Goal: Transaction & Acquisition: Purchase product/service

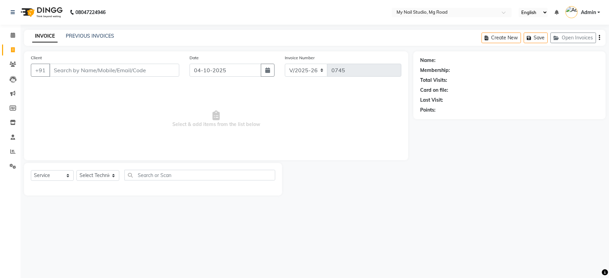
select select "6915"
select select "service"
click at [76, 67] on input "Client" at bounding box center [114, 70] width 130 height 13
type input "8178555424"
click at [175, 78] on div "Client [PHONE_NUMBER] Add Client" at bounding box center [105, 68] width 159 height 28
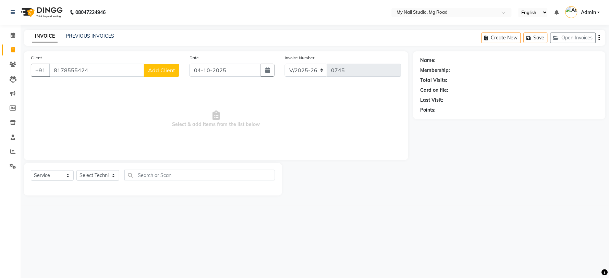
click at [172, 70] on span "Add Client" at bounding box center [161, 70] width 27 height 7
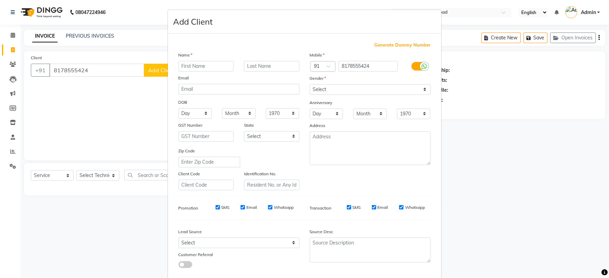
click at [201, 68] on input "text" at bounding box center [207, 66] width 56 height 11
click at [224, 68] on input "text" at bounding box center [207, 66] width 56 height 11
type input "Sarika"
click at [333, 88] on select "Select [DEMOGRAPHIC_DATA] [DEMOGRAPHIC_DATA] Other Prefer Not To Say" at bounding box center [370, 89] width 121 height 11
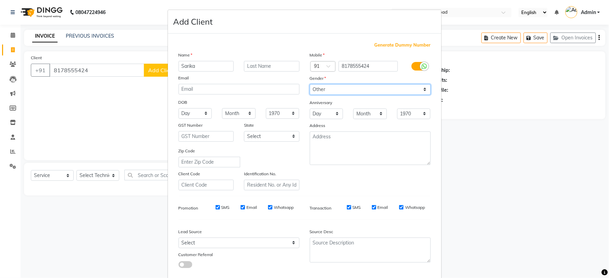
click at [310, 84] on select "Select [DEMOGRAPHIC_DATA] [DEMOGRAPHIC_DATA] Other Prefer Not To Say" at bounding box center [370, 89] width 121 height 11
click at [337, 90] on select "Select [DEMOGRAPHIC_DATA] [DEMOGRAPHIC_DATA] Other Prefer Not To Say" at bounding box center [370, 89] width 121 height 11
select select "[DEMOGRAPHIC_DATA]"
click at [310, 84] on select "Select [DEMOGRAPHIC_DATA] [DEMOGRAPHIC_DATA] Other Prefer Not To Say" at bounding box center [370, 89] width 121 height 11
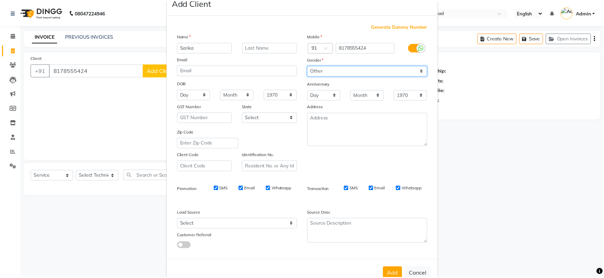
scroll to position [38, 0]
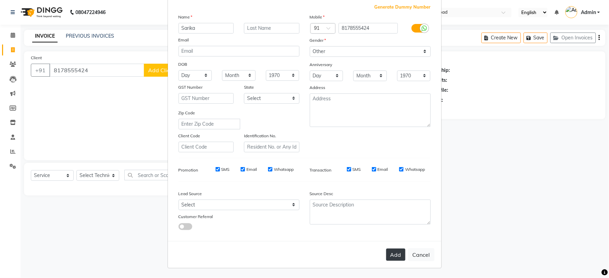
click at [397, 252] on button "Add" at bounding box center [395, 255] width 19 height 12
select select
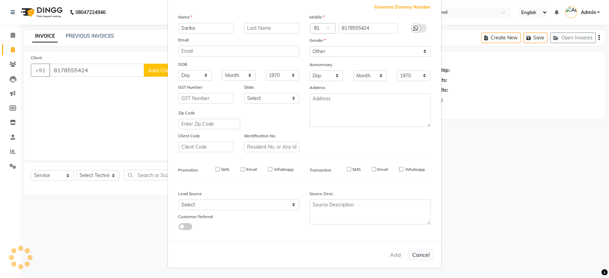
select select
checkbox input "false"
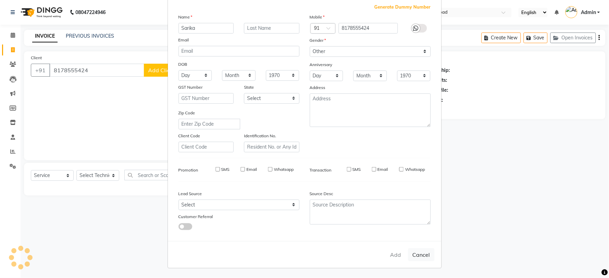
checkbox input "false"
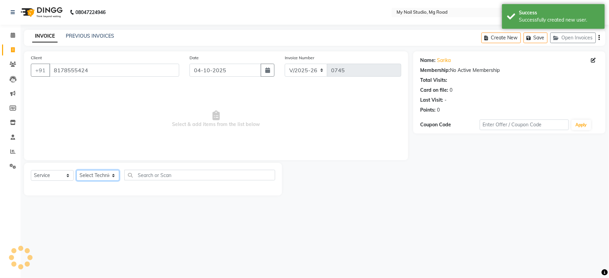
click at [86, 174] on select "Select Technician [PERSON_NAME] [PERSON_NAME] MANAGER [PERSON_NAME]" at bounding box center [97, 175] width 43 height 11
select select "88621"
click at [76, 171] on select "Select Technician [PERSON_NAME] [PERSON_NAME] MANAGER [PERSON_NAME]" at bounding box center [97, 175] width 43 height 11
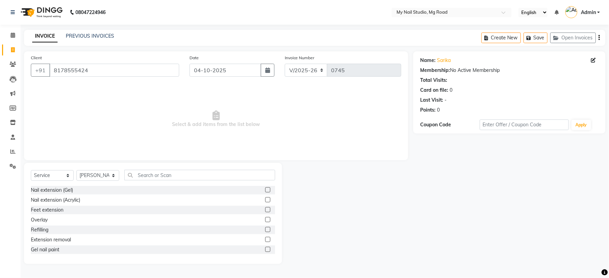
click at [265, 213] on label at bounding box center [267, 209] width 5 height 5
click at [265, 213] on input "checkbox" at bounding box center [267, 210] width 4 height 4
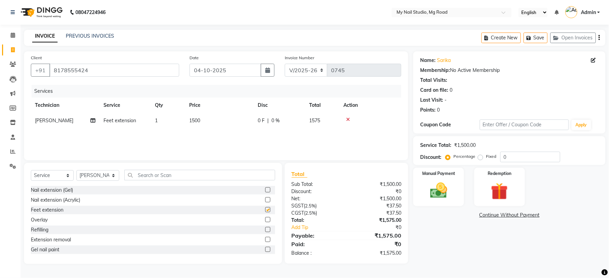
checkbox input "false"
click at [434, 184] on img at bounding box center [439, 191] width 29 height 21
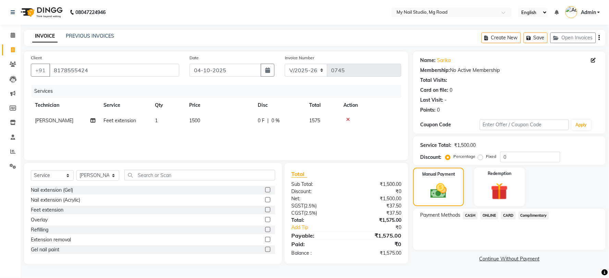
click at [474, 216] on span "CASH" at bounding box center [470, 216] width 15 height 8
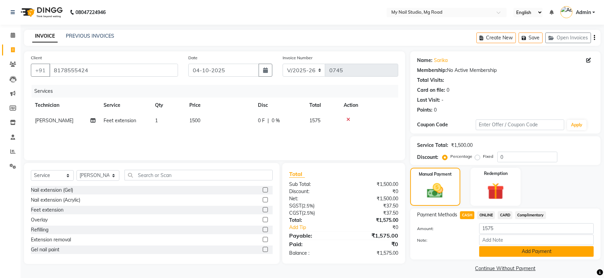
click at [500, 248] on button "Add Payment" at bounding box center [536, 252] width 115 height 11
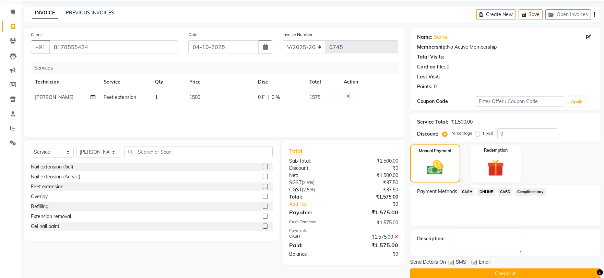
scroll to position [35, 0]
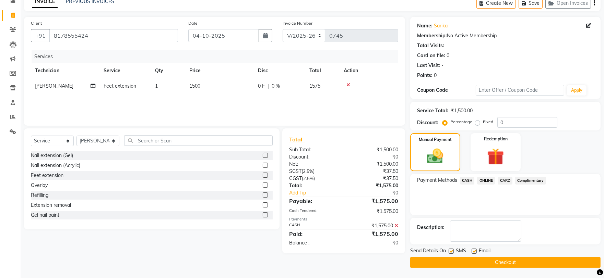
click at [513, 262] on button "Checkout" at bounding box center [505, 263] width 190 height 11
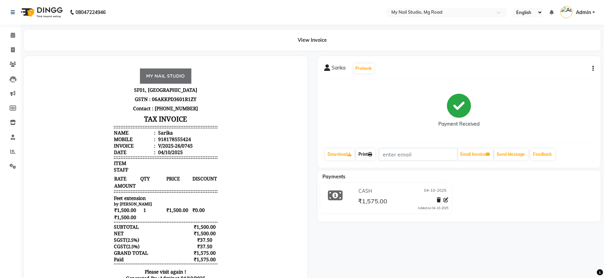
click at [368, 158] on link "Print" at bounding box center [365, 155] width 19 height 12
select select "service"
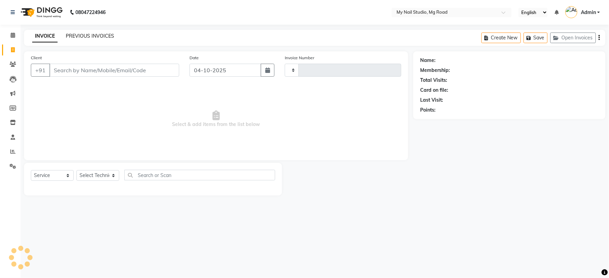
click at [80, 35] on link "PREVIOUS INVOICES" at bounding box center [90, 36] width 48 height 6
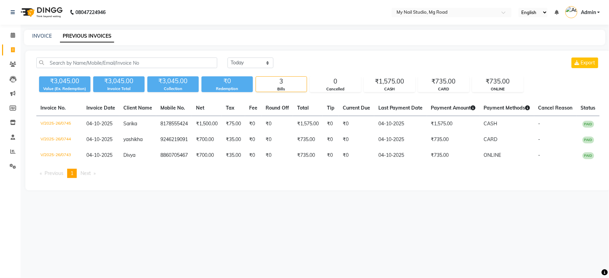
click at [29, 27] on div "08047224946 Select Location × My Nail Studio, Mg Road English ENGLISH Español ا…" at bounding box center [304, 139] width 609 height 278
click at [35, 35] on link "INVOICE" at bounding box center [42, 36] width 20 height 6
select select "6915"
select select "service"
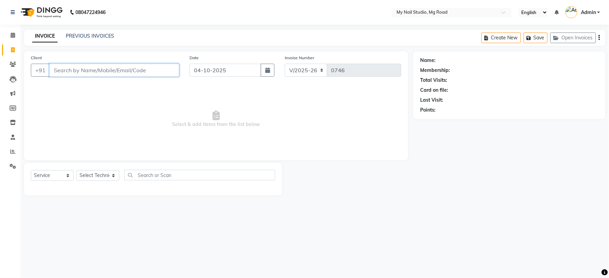
click at [81, 71] on input "Client" at bounding box center [114, 70] width 130 height 13
click at [95, 70] on input "817855424" at bounding box center [96, 70] width 95 height 13
type input "8"
type input "8826113802"
click at [160, 73] on span "Add Client" at bounding box center [161, 70] width 27 height 7
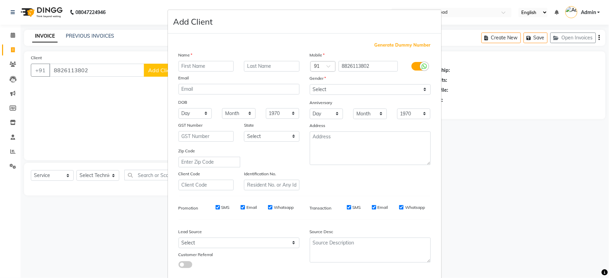
click at [184, 64] on input "text" at bounding box center [207, 66] width 56 height 11
type input "Anshika"
click at [332, 87] on select "Select [DEMOGRAPHIC_DATA] [DEMOGRAPHIC_DATA] Other Prefer Not To Say" at bounding box center [370, 89] width 121 height 11
select select "[DEMOGRAPHIC_DATA]"
click at [310, 84] on select "Select [DEMOGRAPHIC_DATA] [DEMOGRAPHIC_DATA] Other Prefer Not To Say" at bounding box center [370, 89] width 121 height 11
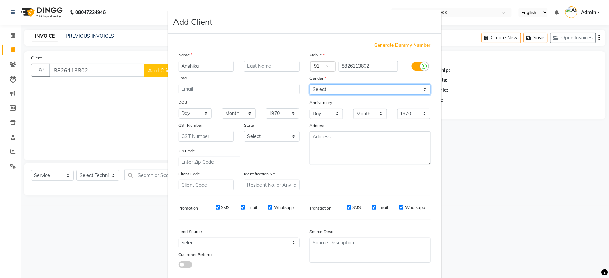
scroll to position [38, 0]
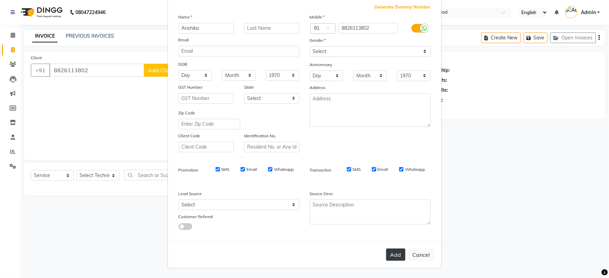
click at [389, 252] on button "Add" at bounding box center [395, 255] width 19 height 12
select select
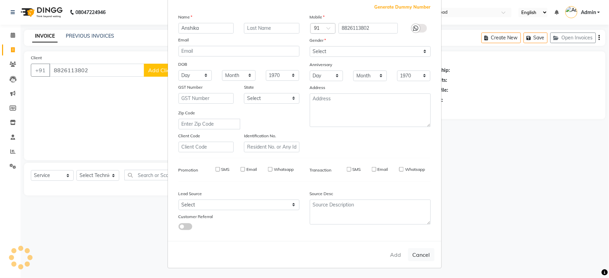
select select
checkbox input "false"
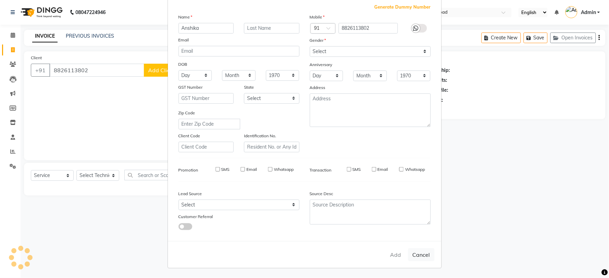
checkbox input "false"
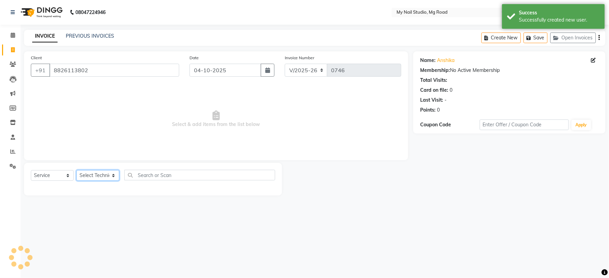
click at [97, 174] on select "Select Technician [PERSON_NAME] [PERSON_NAME] MANAGER [PERSON_NAME]" at bounding box center [97, 175] width 43 height 11
select select "88047"
click at [76, 171] on select "Select Technician [PERSON_NAME] [PERSON_NAME] MANAGER [PERSON_NAME]" at bounding box center [97, 175] width 43 height 11
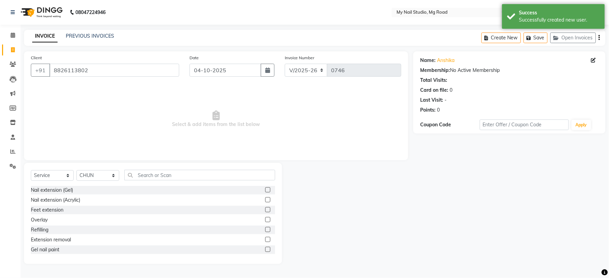
click at [265, 190] on label at bounding box center [267, 190] width 5 height 5
click at [265, 190] on input "checkbox" at bounding box center [267, 190] width 4 height 4
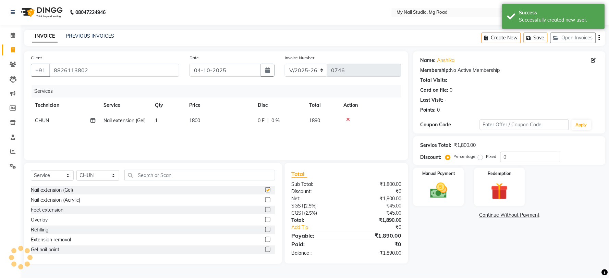
checkbox input "false"
click at [230, 126] on td "1800" at bounding box center [219, 120] width 69 height 15
select select "88047"
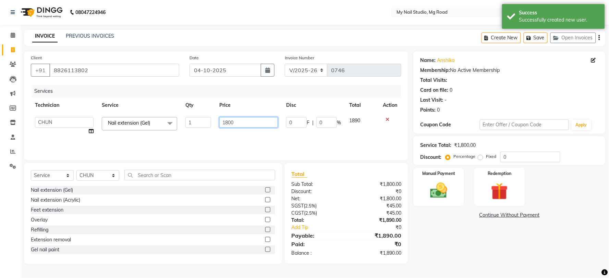
click at [238, 124] on input "1800" at bounding box center [248, 122] width 59 height 11
type input "1"
type input "1500"
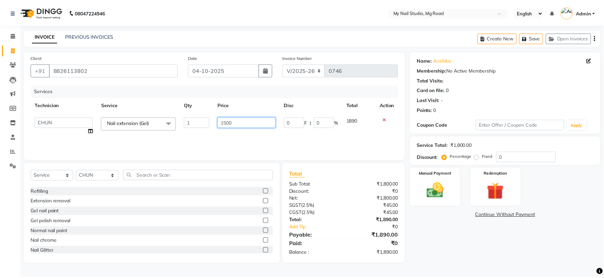
scroll to position [76, 0]
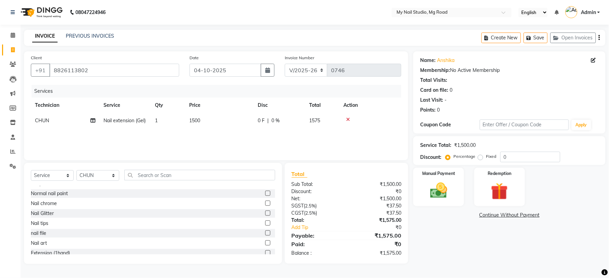
click at [265, 203] on div at bounding box center [270, 204] width 10 height 9
click at [265, 204] on label at bounding box center [267, 203] width 5 height 5
click at [265, 204] on input "checkbox" at bounding box center [267, 204] width 4 height 4
checkbox input "false"
click at [163, 134] on td "1" at bounding box center [168, 136] width 34 height 15
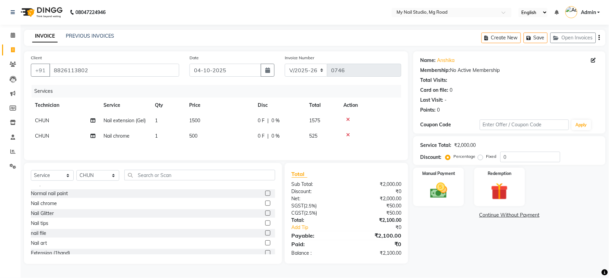
select select "88047"
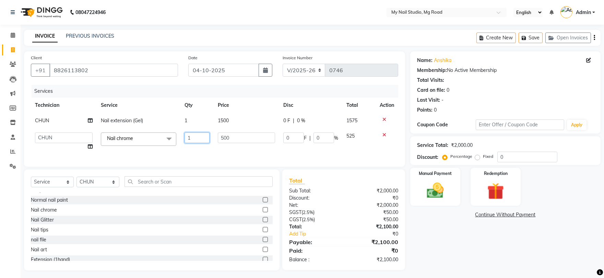
click at [198, 136] on input "1" at bounding box center [196, 138] width 25 height 11
type input "2"
click at [465, 234] on div "Name: [PERSON_NAME] Membership: No Active Membership Total Visits: Card on file…" at bounding box center [513, 160] width 198 height 219
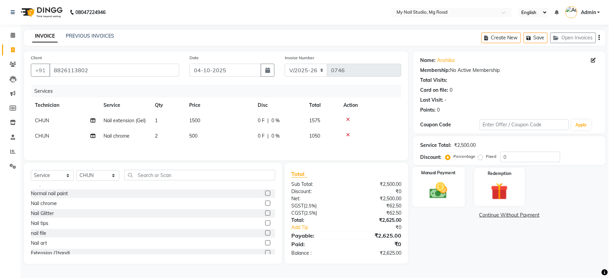
click at [436, 187] on img at bounding box center [439, 191] width 29 height 21
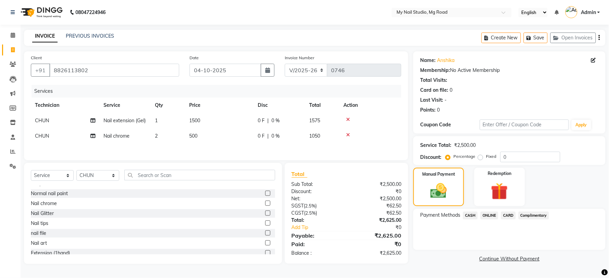
click at [489, 216] on span "ONLINE" at bounding box center [490, 216] width 18 height 8
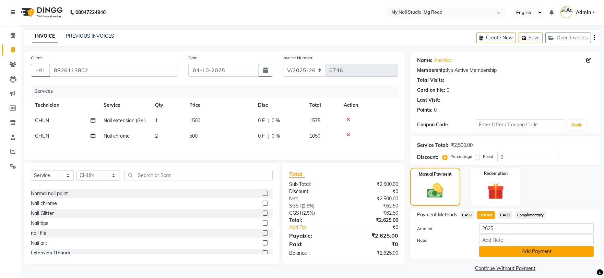
click at [491, 253] on button "Add Payment" at bounding box center [536, 252] width 115 height 11
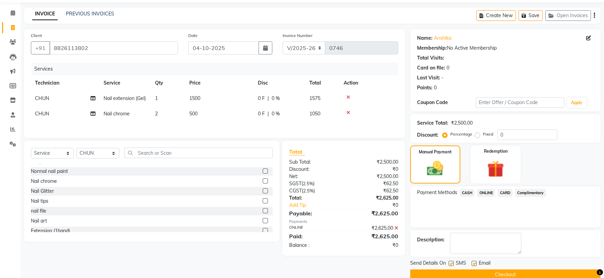
scroll to position [35, 0]
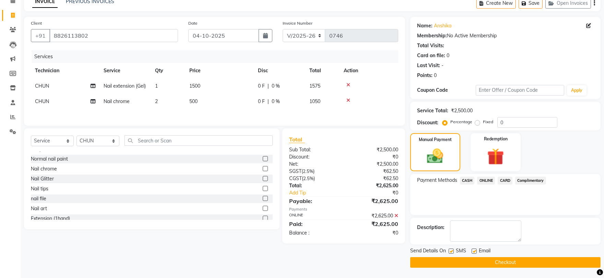
click at [491, 264] on button "Checkout" at bounding box center [505, 263] width 190 height 11
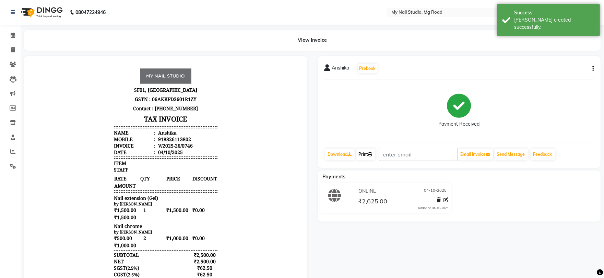
click at [366, 151] on link "Print" at bounding box center [365, 155] width 19 height 12
select select "6915"
select select "service"
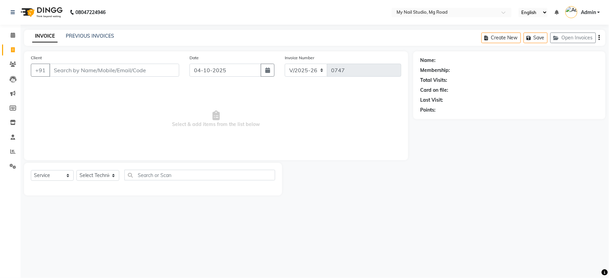
click at [85, 70] on input "Client" at bounding box center [114, 70] width 130 height 13
type input "9310739098"
click at [166, 69] on span "Add Client" at bounding box center [161, 70] width 27 height 7
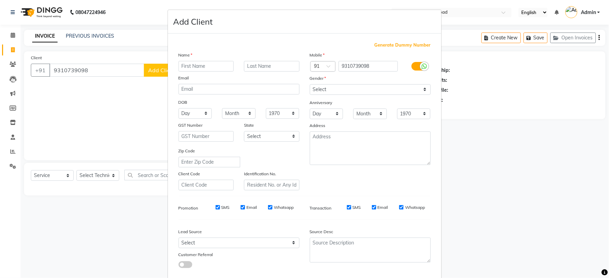
click at [194, 69] on input "text" at bounding box center [207, 66] width 56 height 11
type input "J"
type input "Jaba"
click at [337, 90] on select "Select [DEMOGRAPHIC_DATA] [DEMOGRAPHIC_DATA] Other Prefer Not To Say" at bounding box center [370, 89] width 121 height 11
select select "[DEMOGRAPHIC_DATA]"
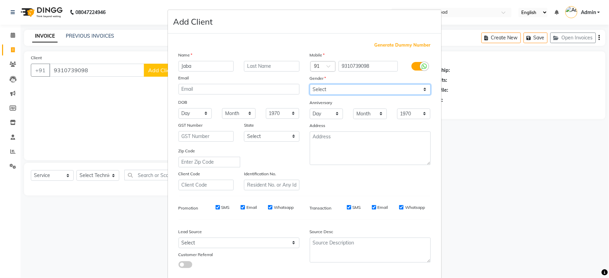
click at [310, 84] on select "Select [DEMOGRAPHIC_DATA] [DEMOGRAPHIC_DATA] Other Prefer Not To Say" at bounding box center [370, 89] width 121 height 11
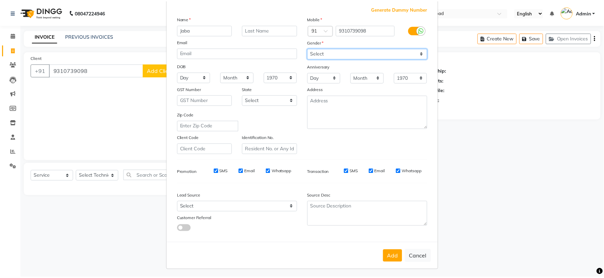
scroll to position [38, 0]
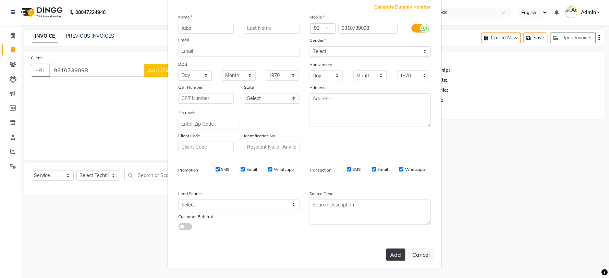
click at [389, 255] on button "Add" at bounding box center [395, 255] width 19 height 12
select select
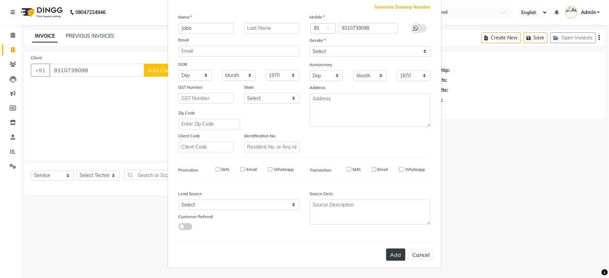
select select
checkbox input "false"
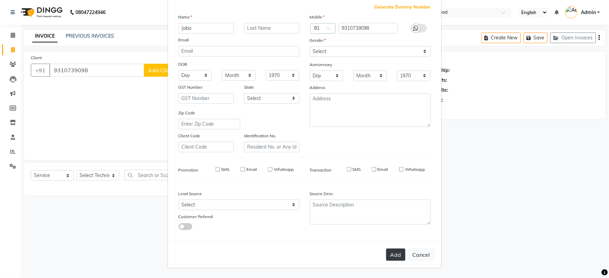
checkbox input "false"
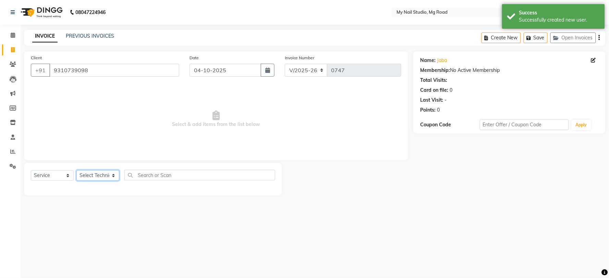
click at [102, 176] on select "Select Technician [PERSON_NAME] [PERSON_NAME] MANAGER [PERSON_NAME]" at bounding box center [97, 175] width 43 height 11
select select "88048"
click at [76, 171] on select "Select Technician [PERSON_NAME] [PERSON_NAME] MANAGER [PERSON_NAME]" at bounding box center [97, 175] width 43 height 11
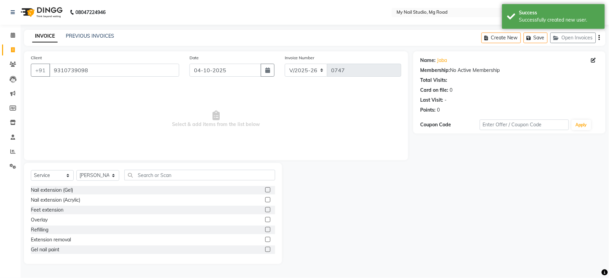
click at [265, 190] on label at bounding box center [267, 190] width 5 height 5
click at [265, 190] on input "checkbox" at bounding box center [267, 190] width 4 height 4
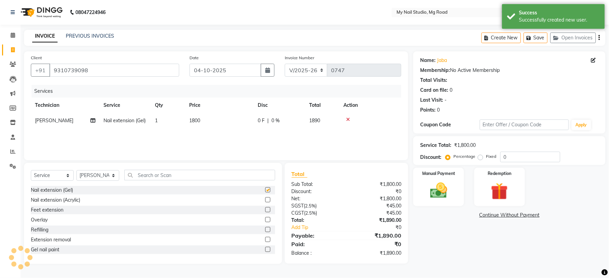
checkbox input "false"
drag, startPoint x: 213, startPoint y: 112, endPoint x: 213, endPoint y: 119, distance: 6.5
click at [213, 114] on table "Technician Service Qty Price Disc Total Action [PERSON_NAME] Nail extension (Ge…" at bounding box center [216, 113] width 371 height 31
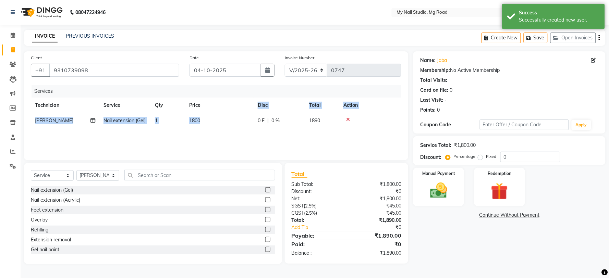
click at [213, 119] on td "1800" at bounding box center [219, 120] width 69 height 15
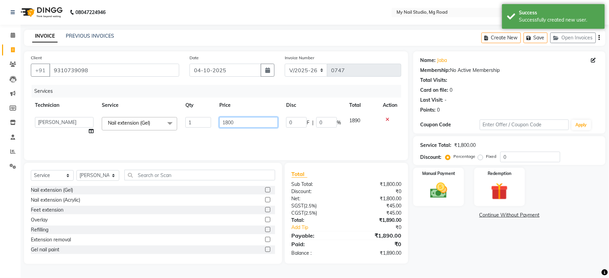
click at [245, 122] on input "1800" at bounding box center [248, 122] width 59 height 11
type input "1"
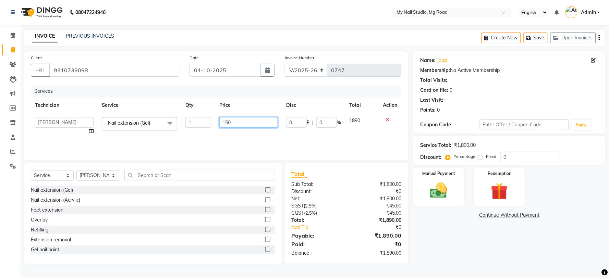
type input "1500"
click at [429, 236] on div "Name: Jaba Membership: No Active Membership Total Visits: Card on file: 0 Last …" at bounding box center [513, 157] width 198 height 213
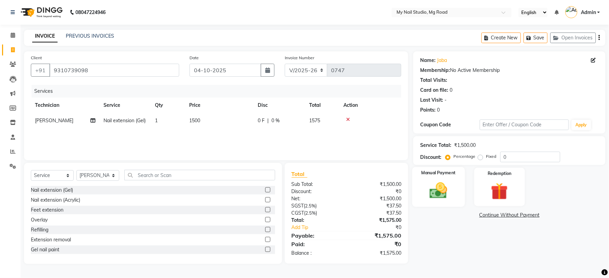
click at [437, 195] on img at bounding box center [439, 191] width 29 height 21
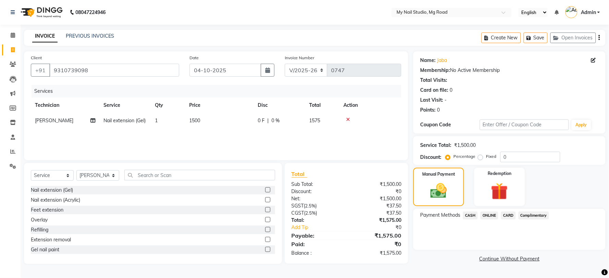
click at [489, 214] on span "ONLINE" at bounding box center [490, 216] width 18 height 8
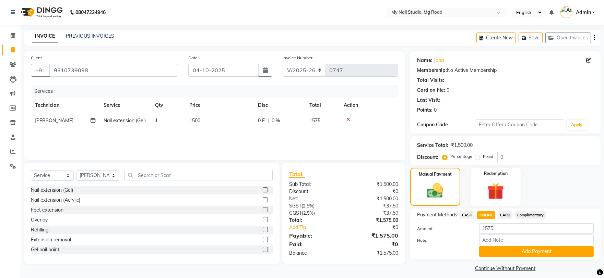
scroll to position [5, 0]
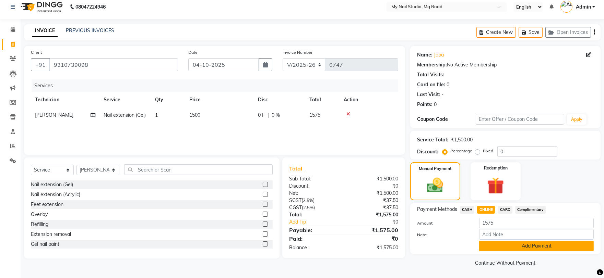
click at [501, 242] on button "Add Payment" at bounding box center [536, 246] width 115 height 11
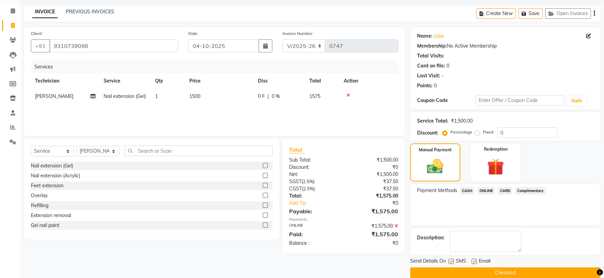
scroll to position [35, 0]
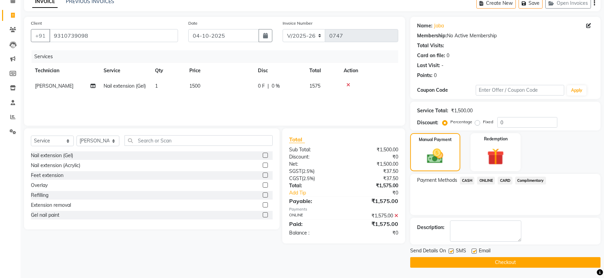
click at [489, 265] on button "Checkout" at bounding box center [505, 263] width 190 height 11
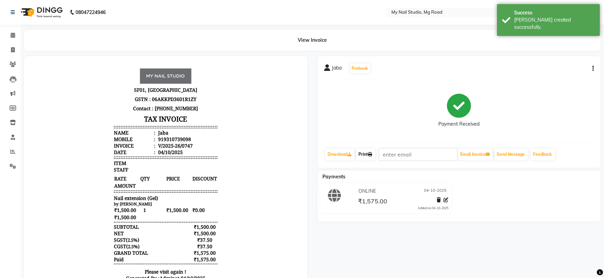
click at [371, 155] on icon at bounding box center [370, 155] width 4 height 4
select select "service"
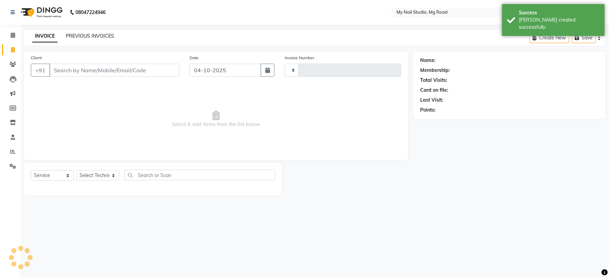
type input "0748"
select select "6915"
click at [102, 38] on link "PREVIOUS INVOICES" at bounding box center [90, 36] width 48 height 6
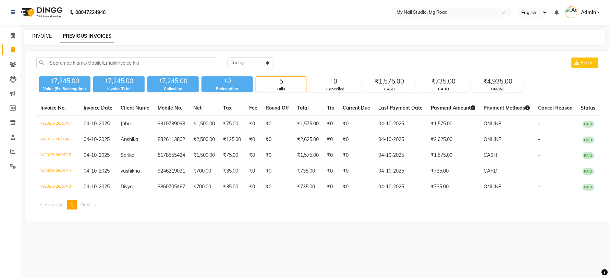
click at [39, 35] on link "INVOICE" at bounding box center [42, 36] width 20 height 6
select select "service"
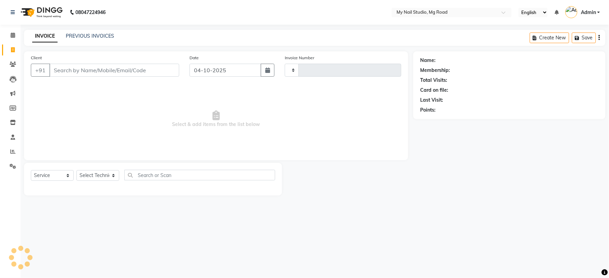
click at [75, 71] on input "Client" at bounding box center [114, 70] width 130 height 13
type input "87"
type input "0748"
select select "6915"
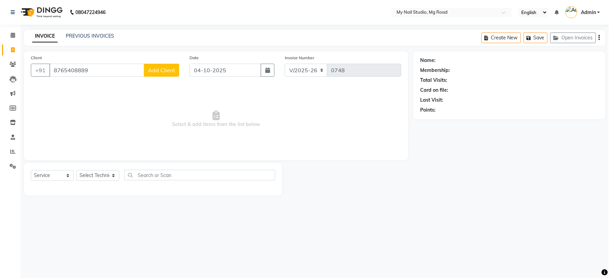
type input "8765408889"
click at [158, 72] on span "Add Client" at bounding box center [161, 70] width 27 height 7
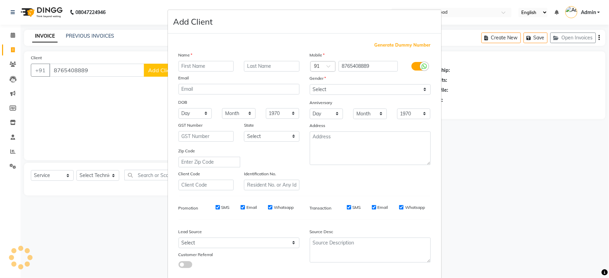
click at [191, 67] on input "text" at bounding box center [207, 66] width 56 height 11
type input "[PERSON_NAME]"
click at [324, 88] on select "Select [DEMOGRAPHIC_DATA] [DEMOGRAPHIC_DATA] Other Prefer Not To Say" at bounding box center [370, 89] width 121 height 11
select select "[DEMOGRAPHIC_DATA]"
click at [310, 84] on select "Select [DEMOGRAPHIC_DATA] [DEMOGRAPHIC_DATA] Other Prefer Not To Say" at bounding box center [370, 89] width 121 height 11
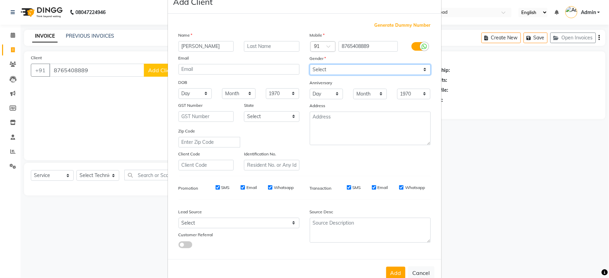
scroll to position [38, 0]
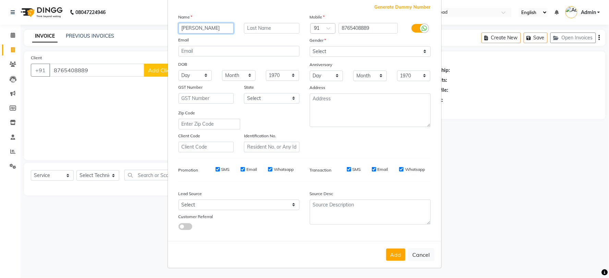
click at [211, 25] on input "[PERSON_NAME]" at bounding box center [207, 28] width 56 height 11
type input "[DEMOGRAPHIC_DATA]"
click at [398, 257] on button "Add" at bounding box center [395, 255] width 19 height 12
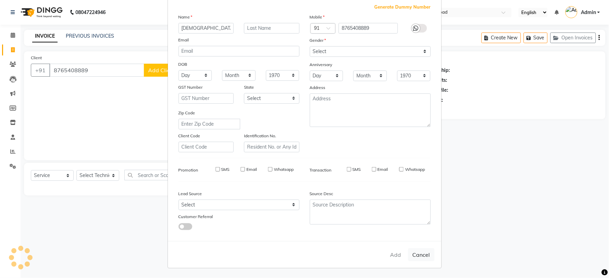
select select
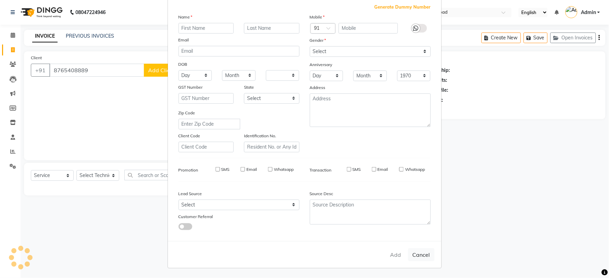
select select
checkbox input "false"
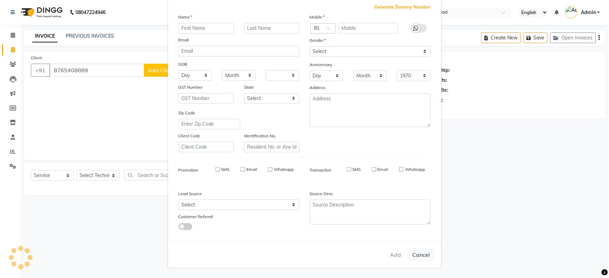
checkbox input "false"
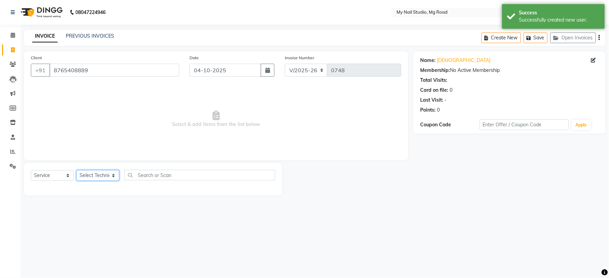
click at [90, 176] on select "Select Technician [PERSON_NAME] [PERSON_NAME] MANAGER [PERSON_NAME]" at bounding box center [97, 175] width 43 height 11
click at [76, 171] on select "Select Technician [PERSON_NAME] [PERSON_NAME] MANAGER [PERSON_NAME]" at bounding box center [97, 175] width 43 height 11
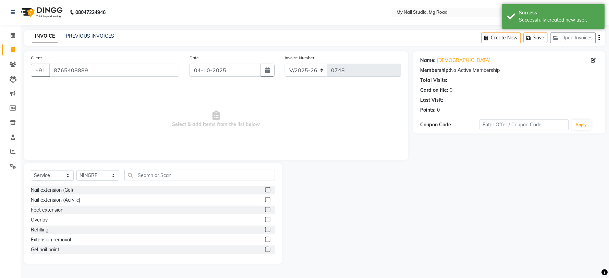
click at [93, 230] on div "Refilling" at bounding box center [153, 230] width 245 height 9
click at [106, 173] on select "Select Technician [PERSON_NAME] [PERSON_NAME] MANAGER [PERSON_NAME]" at bounding box center [97, 175] width 43 height 11
select select "58164"
click at [76, 171] on select "Select Technician [PERSON_NAME] [PERSON_NAME] MANAGER [PERSON_NAME]" at bounding box center [97, 175] width 43 height 11
click at [265, 249] on label at bounding box center [267, 249] width 5 height 5
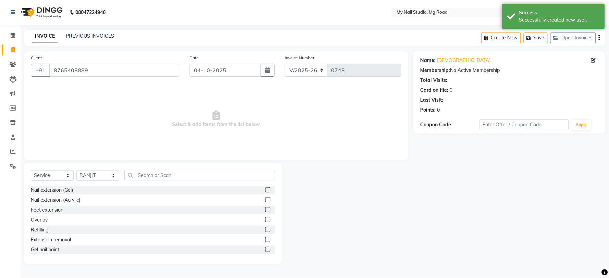
click at [265, 249] on input "checkbox" at bounding box center [267, 250] width 4 height 4
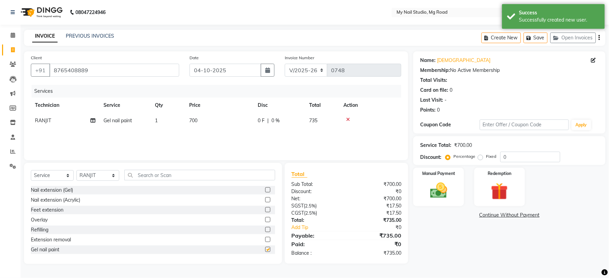
checkbox input "false"
click at [169, 121] on td "1" at bounding box center [168, 120] width 34 height 15
select select "58164"
click at [196, 120] on input "1" at bounding box center [199, 122] width 26 height 11
type input "2"
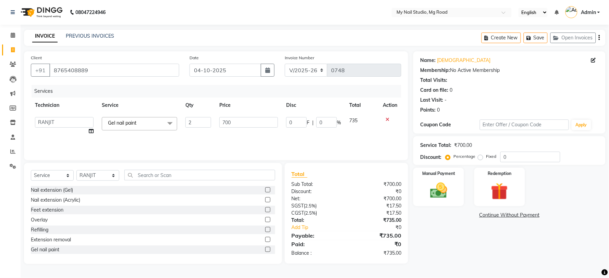
click at [496, 252] on div "Name: [PERSON_NAME] Membership: No Active Membership Total Visits: Card on file…" at bounding box center [513, 157] width 198 height 213
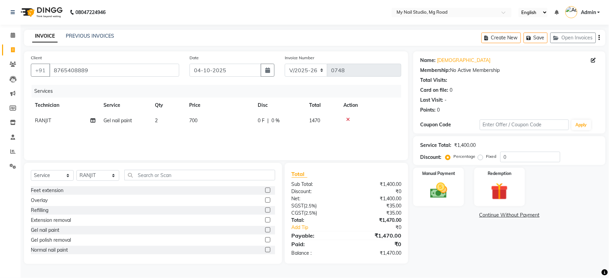
scroll to position [38, 0]
click at [265, 241] on label at bounding box center [267, 241] width 5 height 5
click at [265, 241] on input "checkbox" at bounding box center [267, 242] width 4 height 4
checkbox input "false"
click at [206, 134] on td "500" at bounding box center [219, 136] width 69 height 15
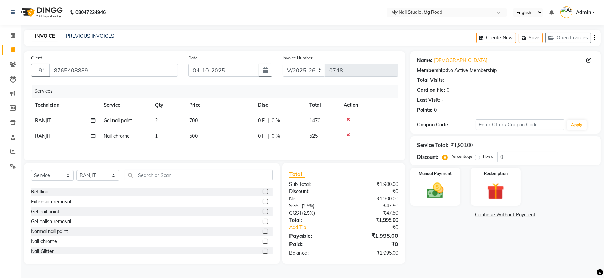
select select "58164"
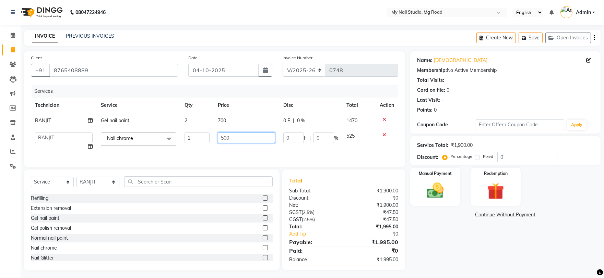
click at [233, 137] on input "500" at bounding box center [246, 138] width 57 height 11
type input "5"
type input "500"
click at [452, 241] on div "Name: [PERSON_NAME] Membership: No Active Membership Total Visits: Card on file…" at bounding box center [513, 160] width 198 height 219
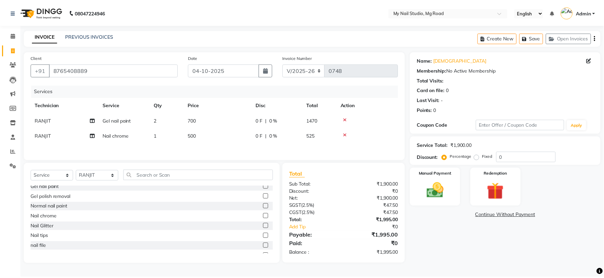
scroll to position [76, 0]
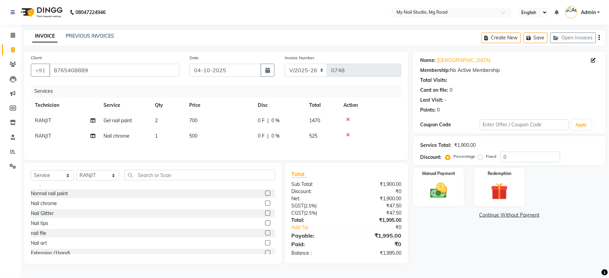
click at [265, 214] on label at bounding box center [267, 213] width 5 height 5
click at [265, 214] on input "checkbox" at bounding box center [267, 214] width 4 height 4
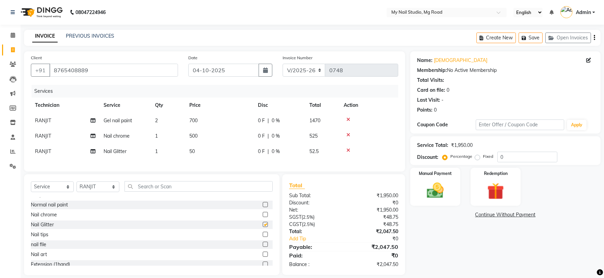
checkbox input "false"
click at [350, 150] on div at bounding box center [369, 150] width 50 height 5
click at [349, 151] on icon at bounding box center [348, 150] width 4 height 5
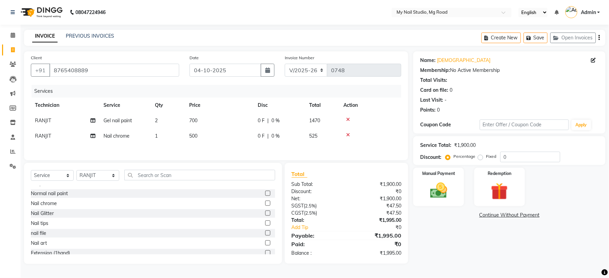
click at [204, 135] on td "500" at bounding box center [219, 136] width 69 height 15
select select "58164"
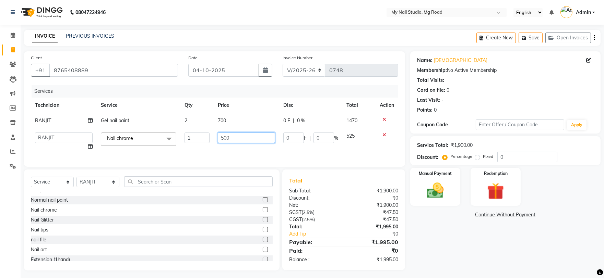
click at [230, 136] on input "500" at bounding box center [246, 138] width 57 height 11
type input "5"
type input "400"
click at [449, 246] on div "Name: [PERSON_NAME] Membership: No Active Membership Total Visits: Card on file…" at bounding box center [513, 160] width 198 height 219
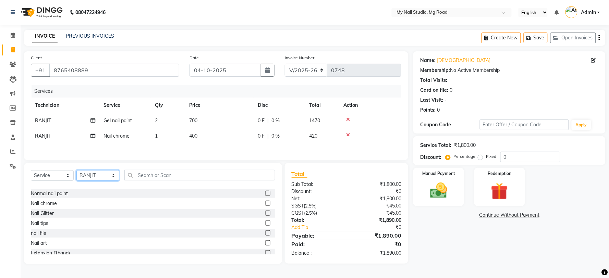
click at [104, 177] on select "Select Technician [PERSON_NAME] [PERSON_NAME] MANAGER [PERSON_NAME]" at bounding box center [97, 175] width 43 height 11
click at [265, 216] on label at bounding box center [267, 213] width 5 height 5
click at [265, 216] on input "checkbox" at bounding box center [267, 214] width 4 height 4
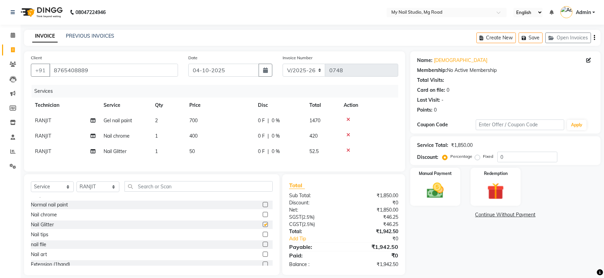
checkbox input "false"
click at [165, 154] on td "1" at bounding box center [168, 151] width 34 height 15
select select "58164"
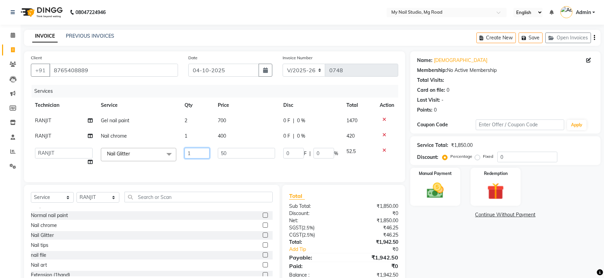
click at [203, 152] on input "1" at bounding box center [196, 153] width 25 height 11
type input "2"
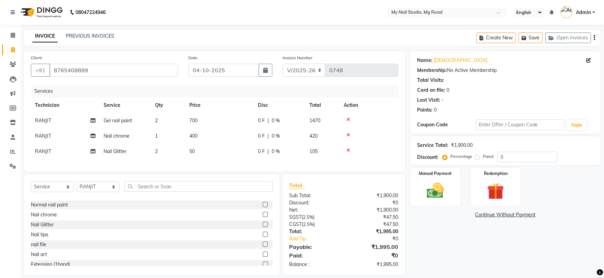
click at [488, 254] on div "Name: [PERSON_NAME] Membership: No Active Membership Total Visits: Card on file…" at bounding box center [507, 163] width 195 height 224
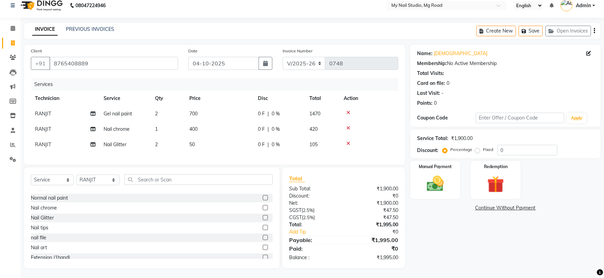
scroll to position [13, 0]
click at [348, 141] on icon at bounding box center [348, 143] width 4 height 5
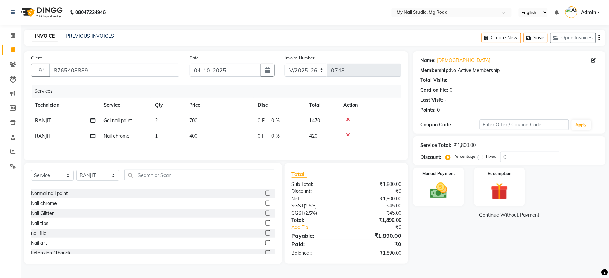
click at [265, 245] on label at bounding box center [267, 243] width 5 height 5
click at [265, 245] on input "checkbox" at bounding box center [267, 243] width 4 height 4
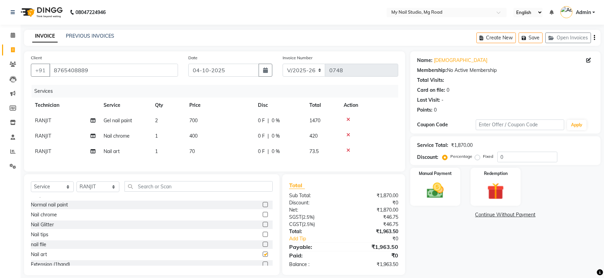
checkbox input "false"
click at [167, 151] on td "1" at bounding box center [168, 151] width 34 height 15
select select "58164"
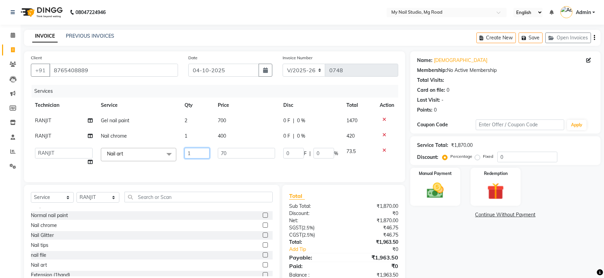
click at [194, 150] on input "1" at bounding box center [196, 153] width 25 height 11
type input "2"
click at [482, 257] on div "Name: [PERSON_NAME] Membership: No Active Membership Total Visits: Card on file…" at bounding box center [507, 168] width 195 height 235
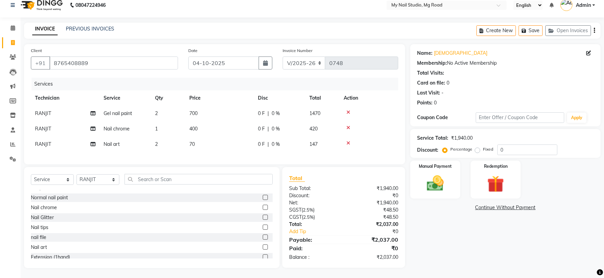
scroll to position [13, 0]
click at [348, 141] on icon at bounding box center [348, 143] width 4 height 5
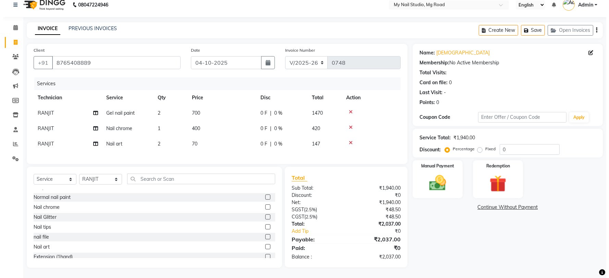
scroll to position [0, 0]
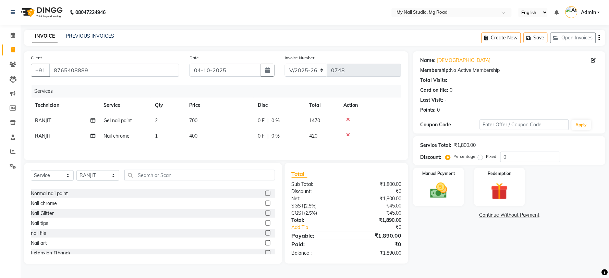
click at [265, 215] on label at bounding box center [267, 213] width 5 height 5
click at [265, 215] on input "checkbox" at bounding box center [267, 214] width 4 height 4
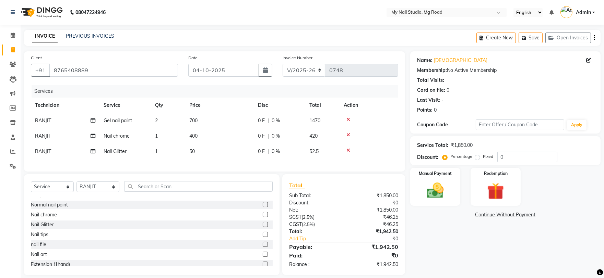
click at [349, 149] on icon at bounding box center [348, 150] width 4 height 5
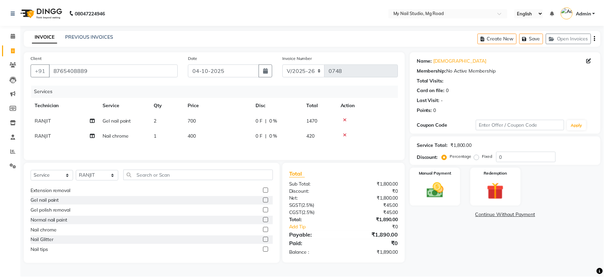
scroll to position [38, 0]
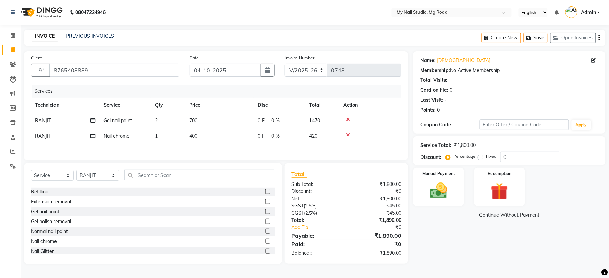
click at [265, 253] on label at bounding box center [267, 251] width 5 height 5
click at [265, 253] on input "checkbox" at bounding box center [267, 252] width 4 height 4
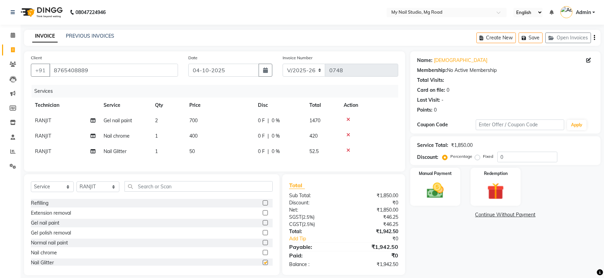
click at [262, 253] on div "Nail extension (Gel) Nail extension (Acrylic) Feet extension Overlay Refilling …" at bounding box center [152, 232] width 242 height 69
click at [263, 265] on label at bounding box center [265, 262] width 5 height 5
click at [263, 265] on input "checkbox" at bounding box center [265, 263] width 4 height 4
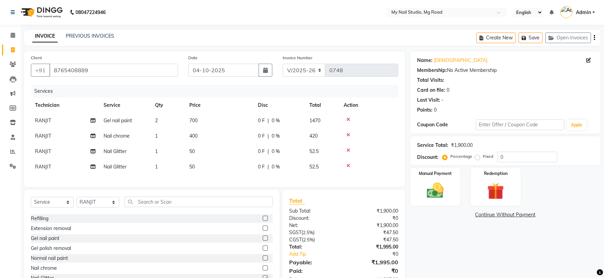
checkbox input "false"
click at [202, 167] on td "50" at bounding box center [219, 166] width 69 height 15
select select "58164"
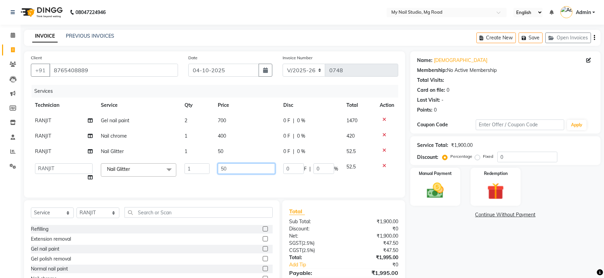
click at [237, 169] on input "50" at bounding box center [246, 169] width 57 height 11
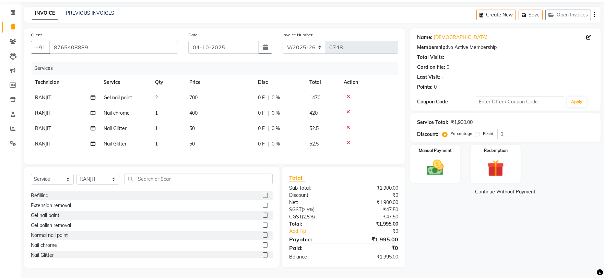
scroll to position [28, 0]
click at [456, 234] on div "Name: [PERSON_NAME] Membership: No Active Membership Total Visits: Card on file…" at bounding box center [507, 148] width 195 height 240
click at [349, 141] on icon at bounding box center [348, 143] width 4 height 5
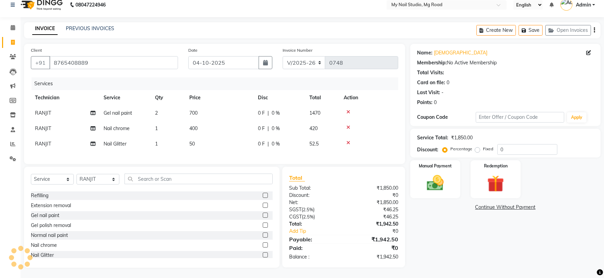
click at [164, 136] on td "1" at bounding box center [168, 143] width 34 height 15
select select "58164"
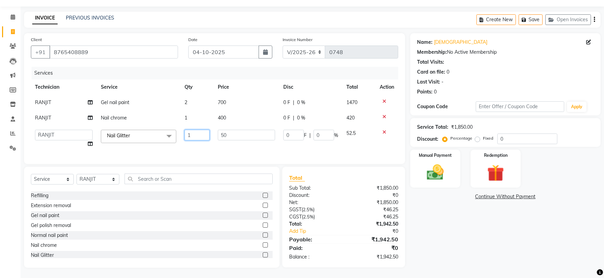
click at [194, 130] on input "1" at bounding box center [196, 135] width 25 height 11
type input "2"
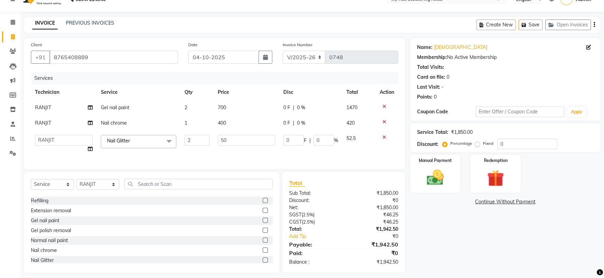
click at [470, 267] on div "Name: [PERSON_NAME] Membership: No Active Membership Total Visits: Card on file…" at bounding box center [507, 155] width 195 height 235
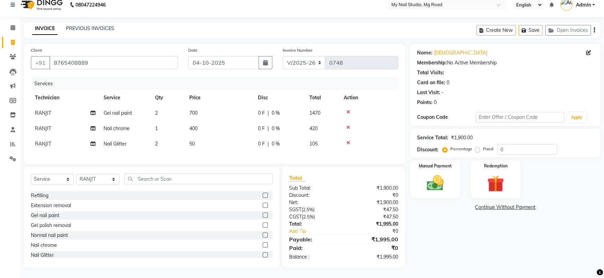
click at [263, 256] on label at bounding box center [265, 255] width 5 height 5
click at [263, 256] on input "checkbox" at bounding box center [265, 255] width 4 height 4
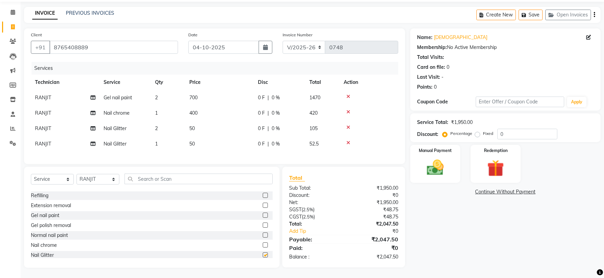
checkbox input "false"
click at [441, 238] on div "Name: [PERSON_NAME] Membership: No Active Membership Total Visits: Card on file…" at bounding box center [507, 148] width 195 height 240
click at [201, 138] on td "50" at bounding box center [219, 143] width 69 height 15
select select "58164"
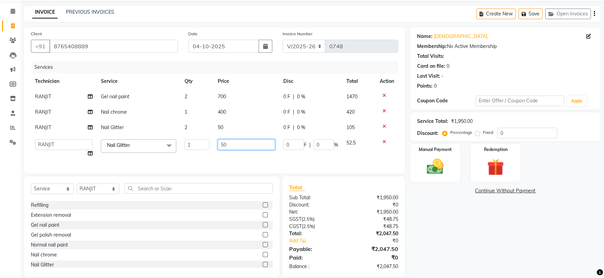
click at [236, 144] on input "50" at bounding box center [246, 145] width 57 height 11
type input "5"
type input "20"
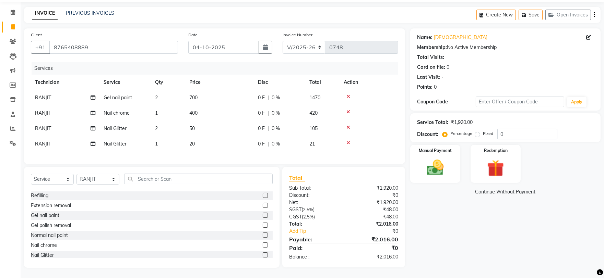
click at [478, 247] on div "Name: [PERSON_NAME] Membership: No Active Membership Total Visits: Card on file…" at bounding box center [507, 148] width 195 height 240
click at [205, 142] on td "20" at bounding box center [219, 143] width 69 height 15
select select "58164"
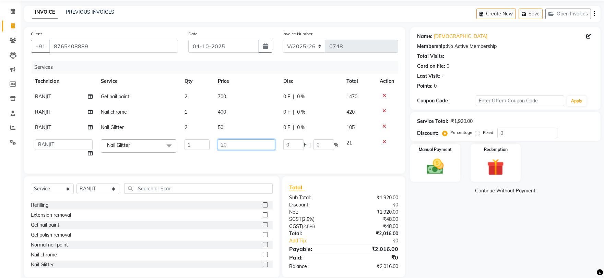
click at [244, 145] on input "20" at bounding box center [246, 145] width 57 height 11
type input "2"
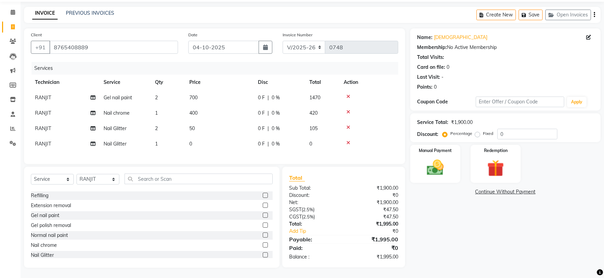
click at [385, 138] on td at bounding box center [368, 143] width 59 height 15
click at [351, 143] on div at bounding box center [369, 143] width 50 height 5
click at [351, 142] on div at bounding box center [369, 143] width 50 height 5
click at [349, 141] on icon at bounding box center [348, 143] width 4 height 5
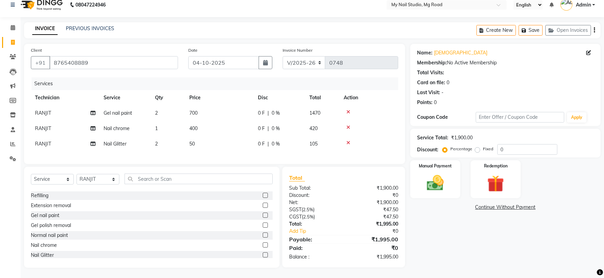
click at [204, 121] on td "400" at bounding box center [219, 128] width 69 height 15
select select "58164"
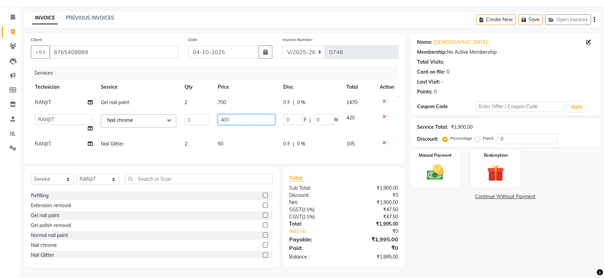
click at [238, 115] on input "400" at bounding box center [246, 120] width 57 height 11
type input "405"
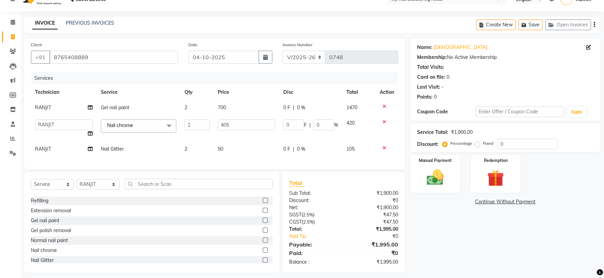
click at [443, 214] on div "Name: [PERSON_NAME] Membership: No Active Membership Total Visits: Card on file…" at bounding box center [507, 155] width 195 height 235
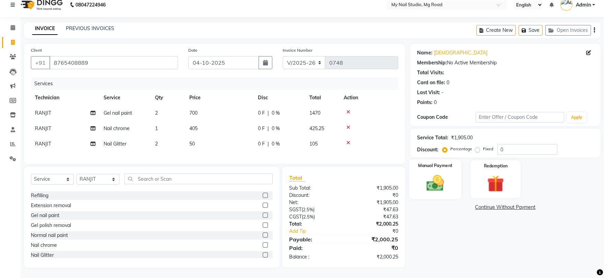
click at [433, 173] on img at bounding box center [435, 183] width 28 height 20
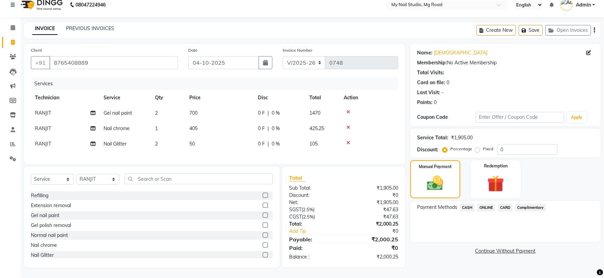
click at [482, 204] on span "ONLINE" at bounding box center [486, 208] width 18 height 8
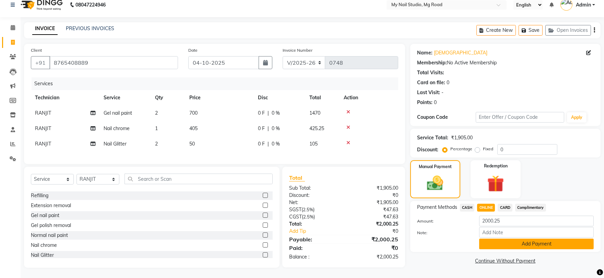
click at [520, 241] on button "Add Payment" at bounding box center [536, 244] width 115 height 11
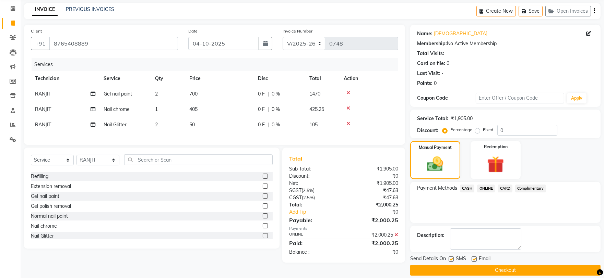
scroll to position [35, 0]
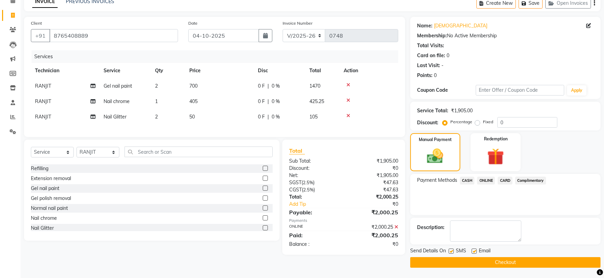
click at [493, 264] on button "Checkout" at bounding box center [505, 263] width 190 height 11
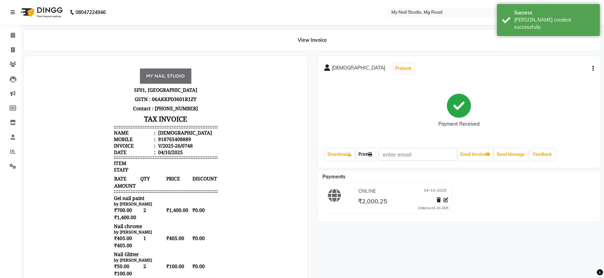
click at [368, 152] on link "Print" at bounding box center [365, 155] width 19 height 12
select select "service"
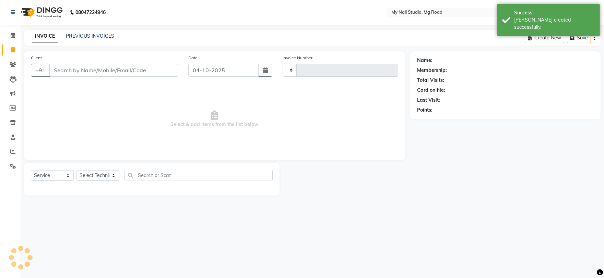
type input "0749"
select select "6915"
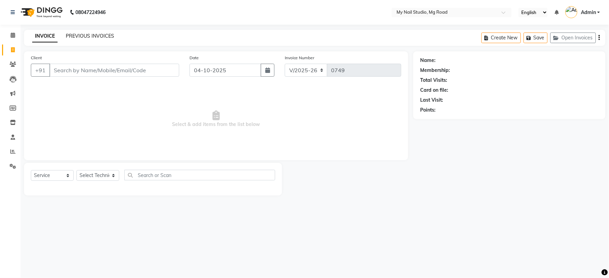
click at [98, 36] on link "PREVIOUS INVOICES" at bounding box center [90, 36] width 48 height 6
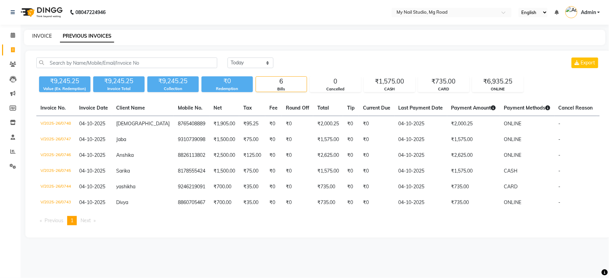
click at [43, 36] on link "INVOICE" at bounding box center [42, 36] width 20 height 6
select select "service"
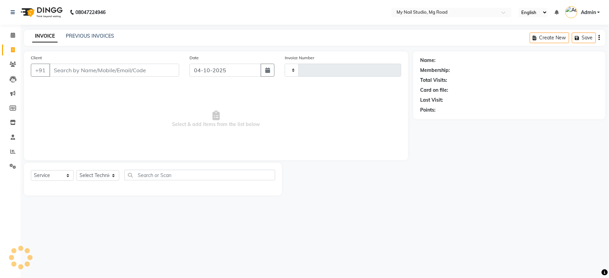
type input "0749"
select select "6915"
